Goal: Information Seeking & Learning: Check status

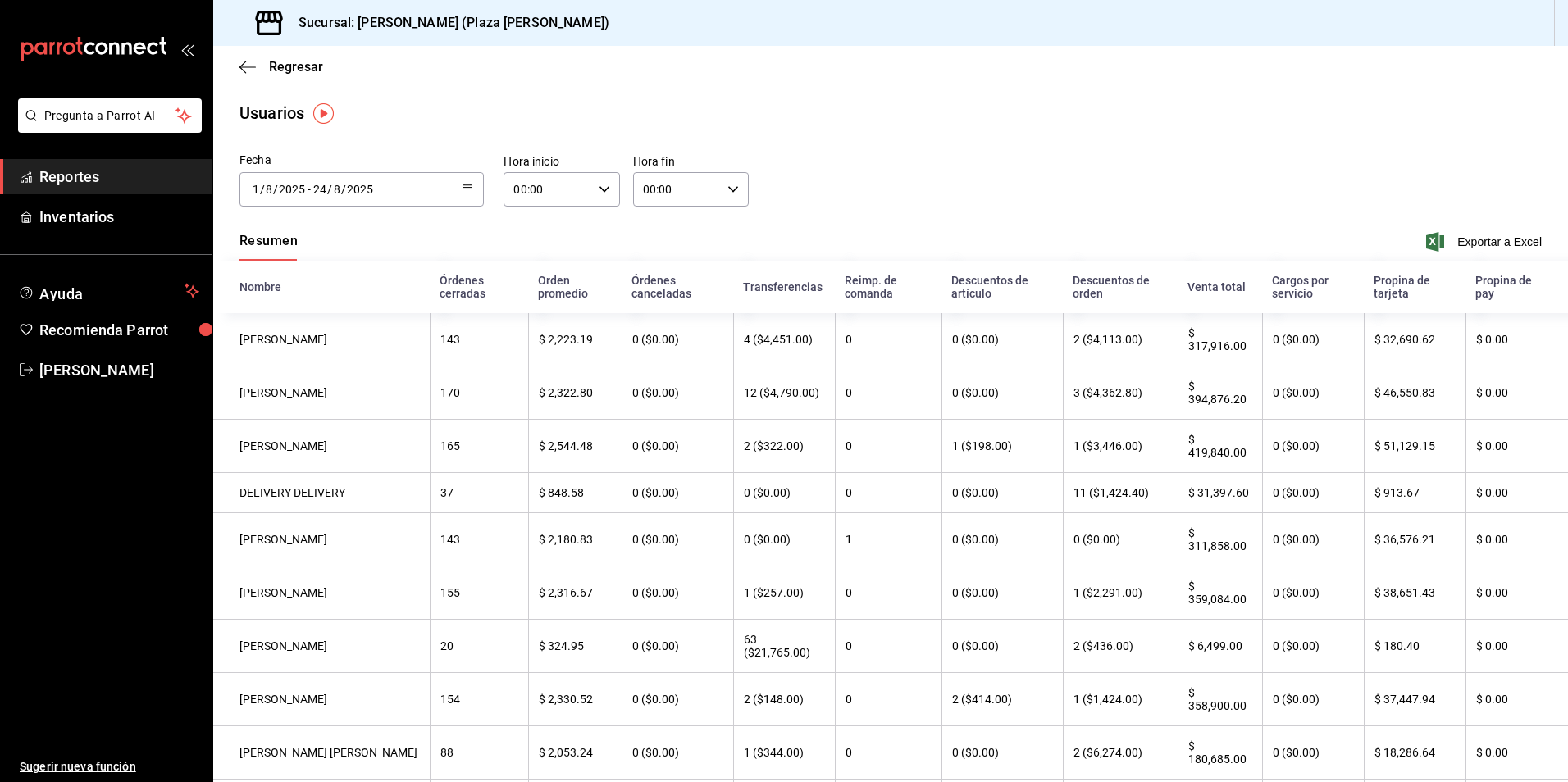
click at [119, 178] on span "Reportes" at bounding box center [119, 176] width 160 height 22
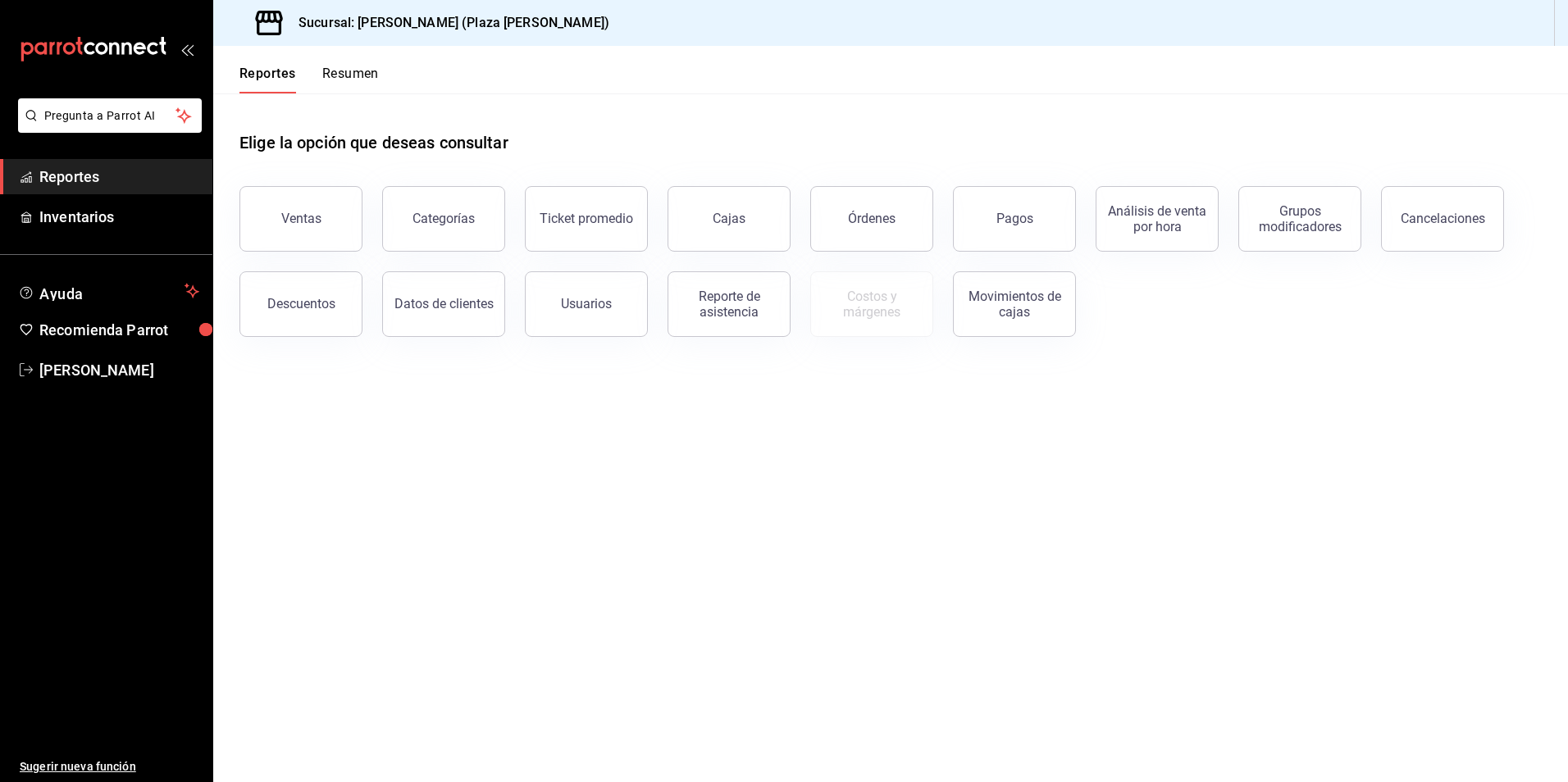
click at [353, 78] on button "Resumen" at bounding box center [350, 80] width 57 height 28
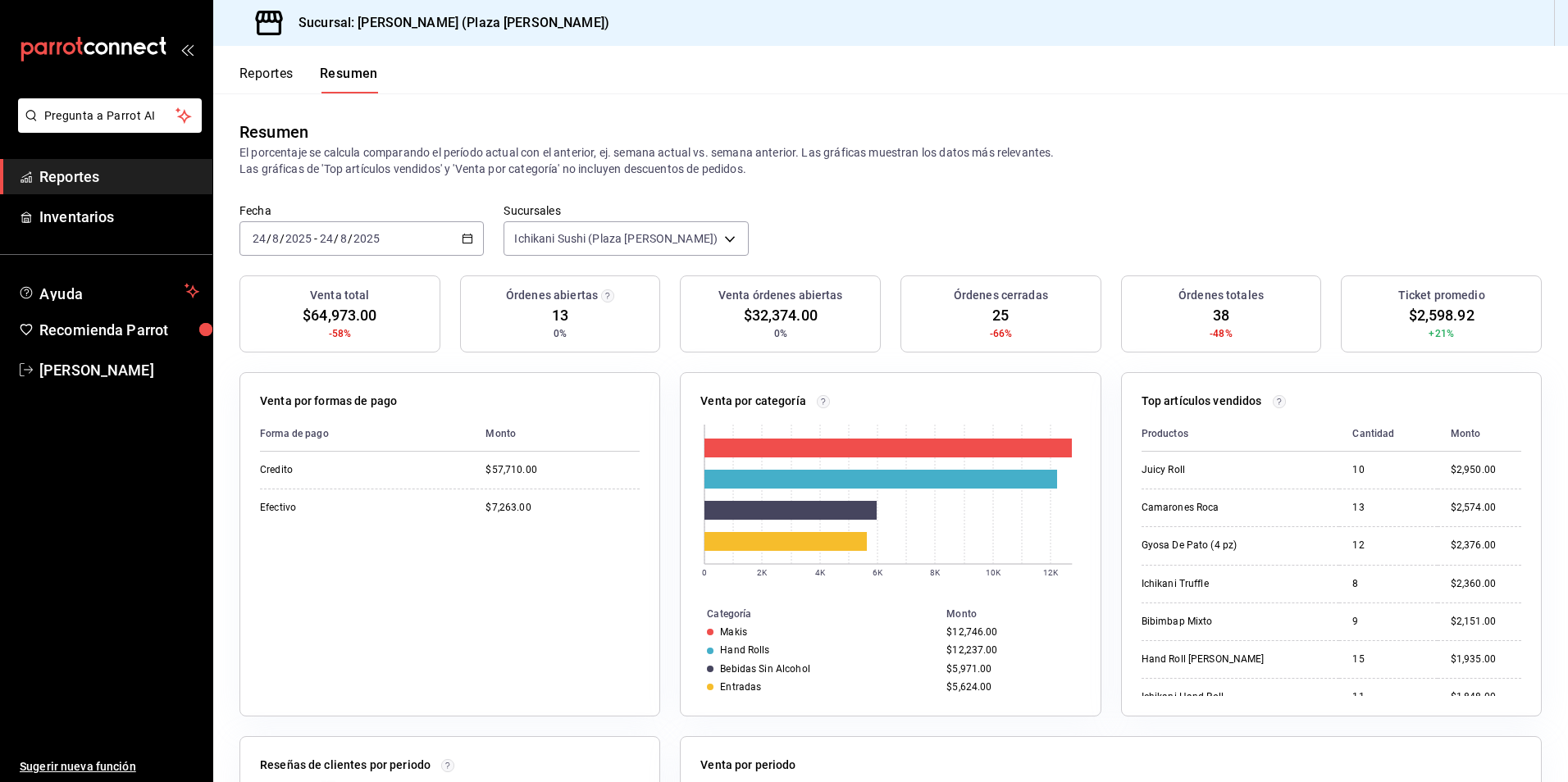
click at [176, 178] on span "Reportes" at bounding box center [119, 176] width 160 height 22
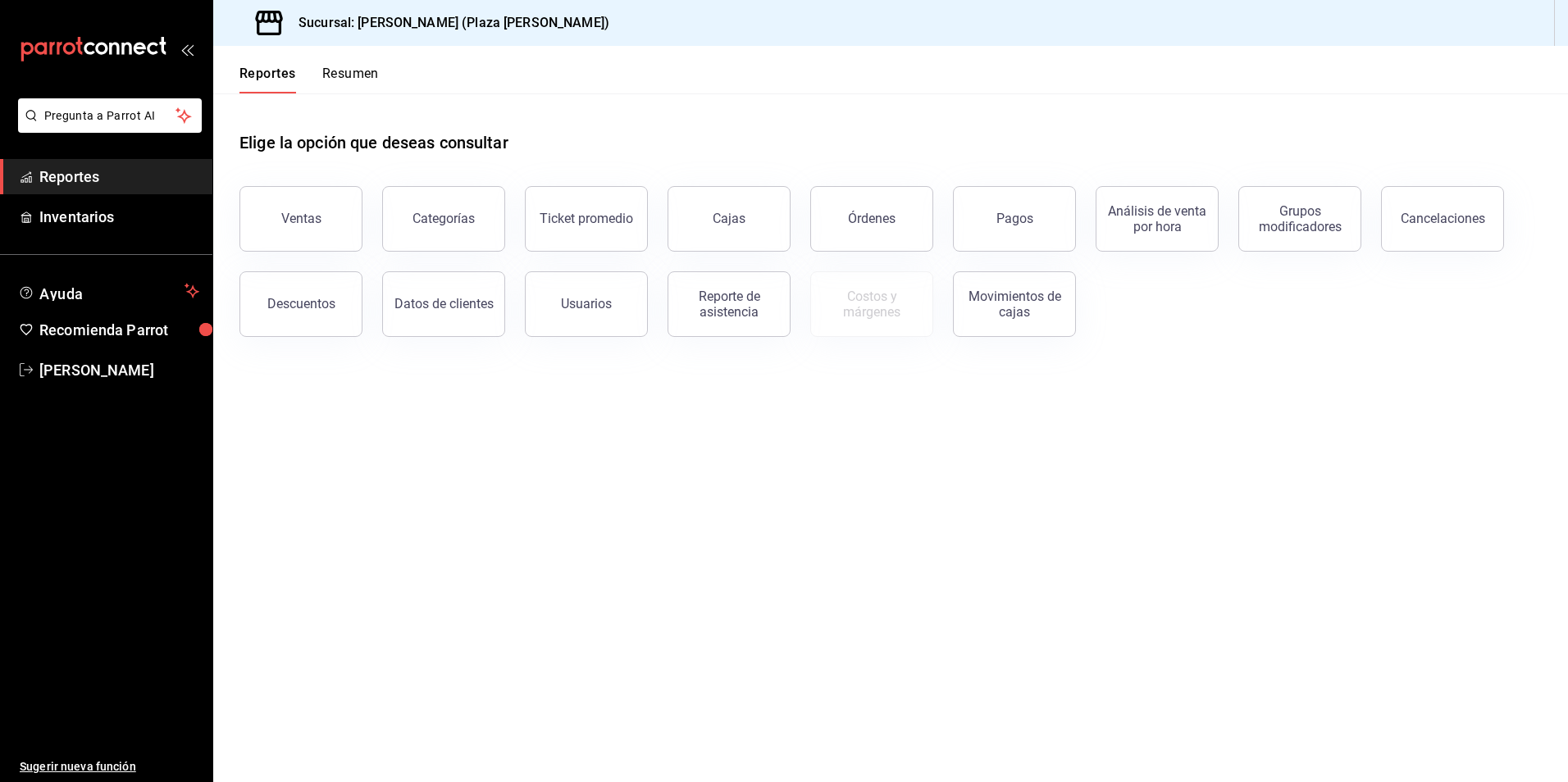
click at [349, 85] on button "Resumen" at bounding box center [350, 80] width 57 height 28
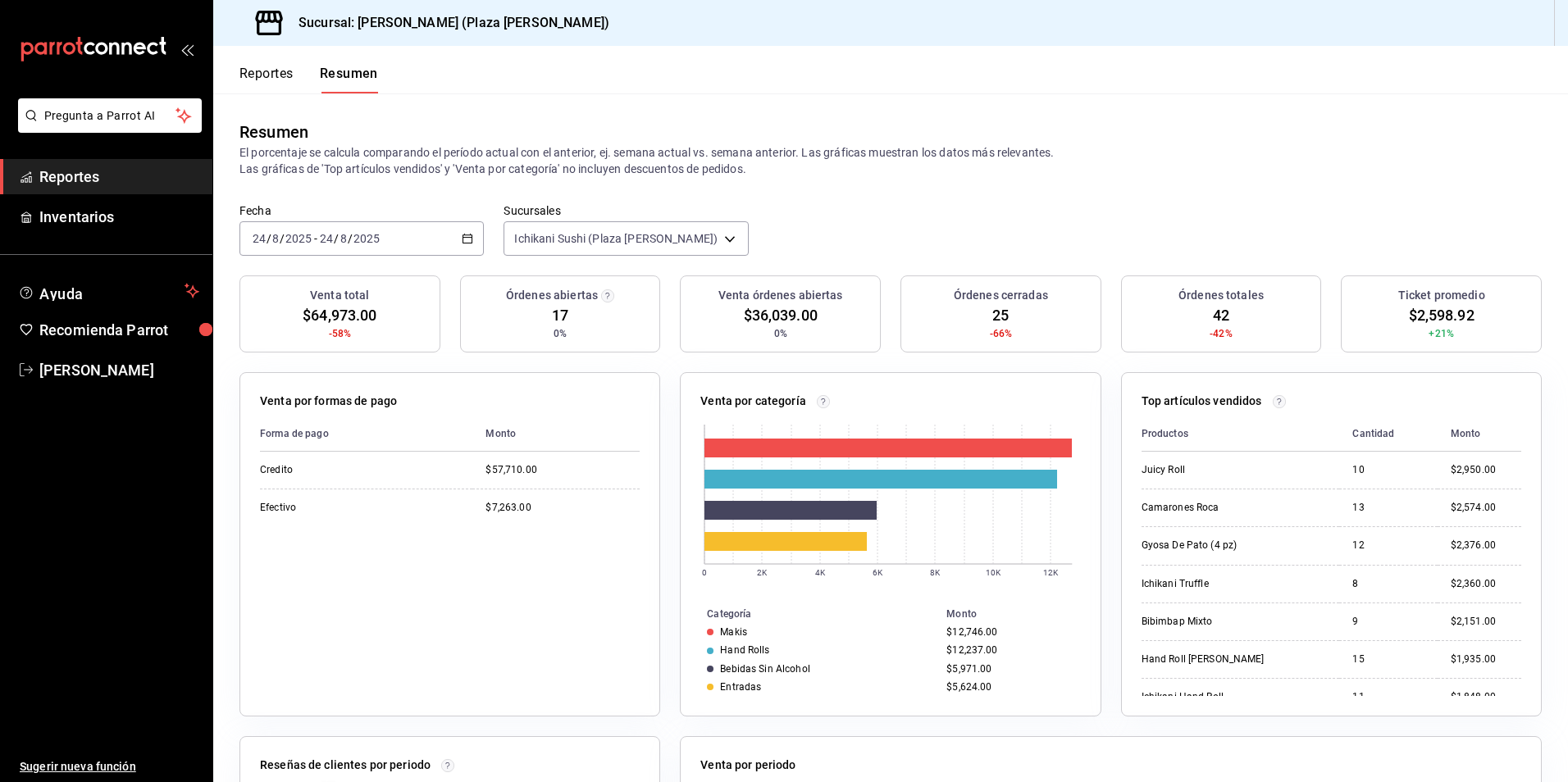
drag, startPoint x: 349, startPoint y: 85, endPoint x: 473, endPoint y: 83, distance: 124.0
click at [473, 83] on header "Reportes Resumen" at bounding box center [890, 70] width 1355 height 48
click at [253, 82] on button "Reportes" at bounding box center [267, 80] width 54 height 28
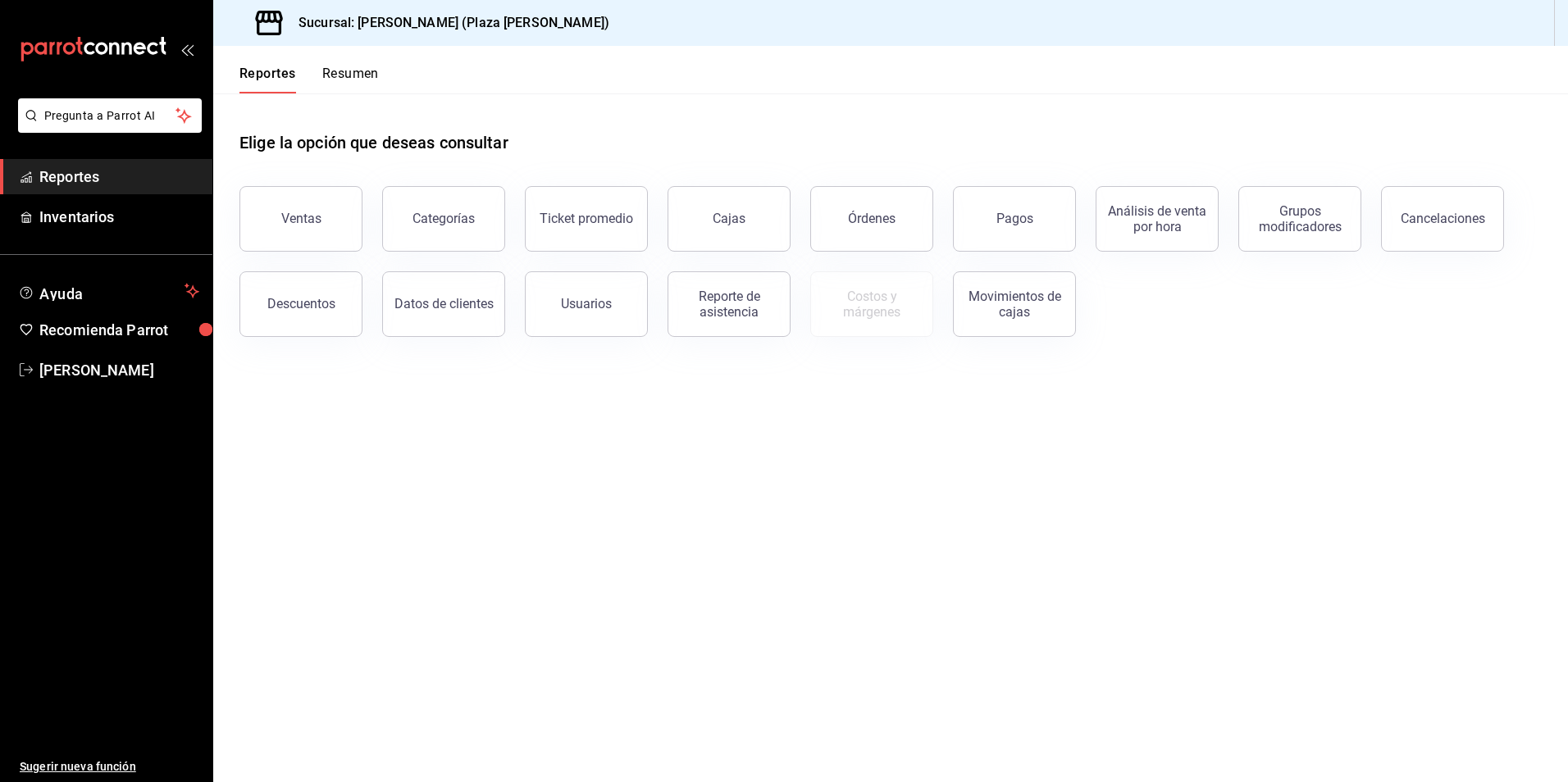
click at [343, 92] on button "Resumen" at bounding box center [350, 80] width 57 height 28
